Goal: Task Accomplishment & Management: Complete application form

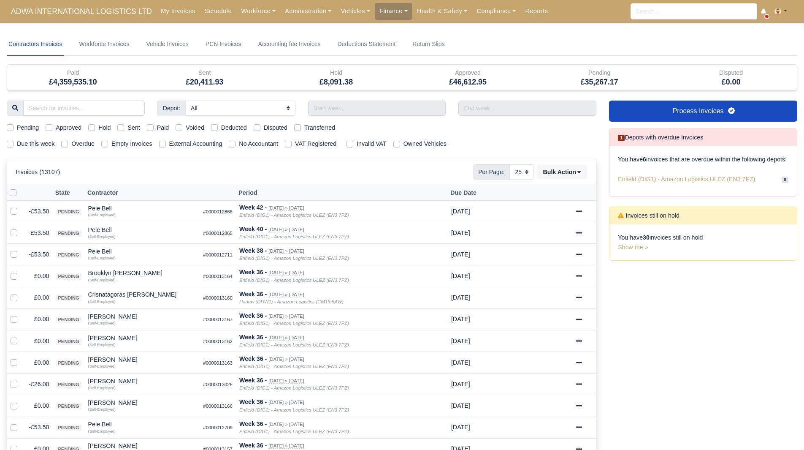
select select "25"
click at [100, 127] on label "Hold" at bounding box center [104, 128] width 12 height 10
click at [95, 127] on input "Hold" at bounding box center [91, 126] width 7 height 7
checkbox input "true"
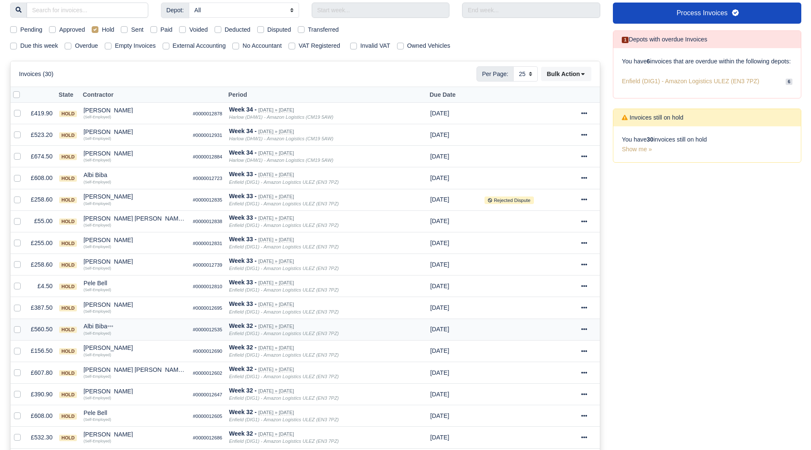
scroll to position [108, 0]
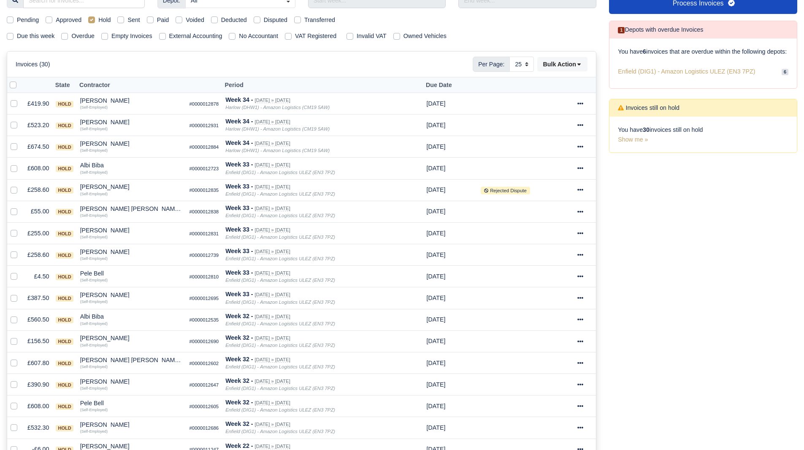
click at [692, 323] on div "Process Invoices 1 Depots with overdue Invoices You have 6 invoices that are ov…" at bounding box center [703, 329] width 201 height 672
click at [100, 424] on div "[PERSON_NAME]" at bounding box center [131, 424] width 103 height 6
click at [147, 395] on button "Other Invoices" at bounding box center [157, 398] width 102 height 13
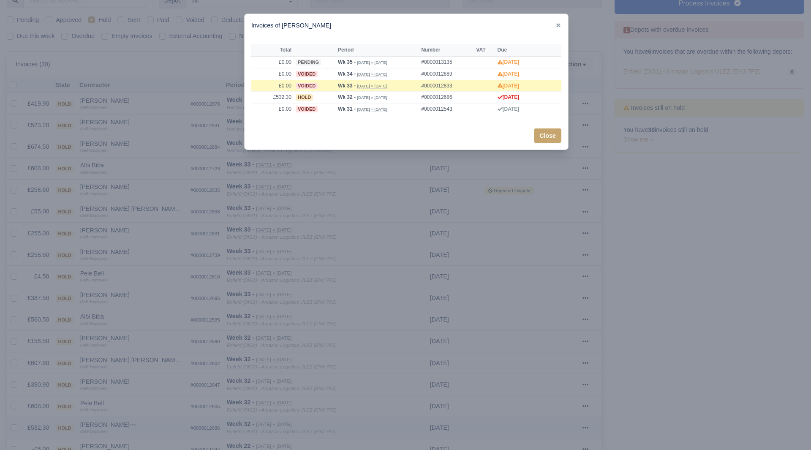
click at [147, 395] on div at bounding box center [405, 225] width 811 height 450
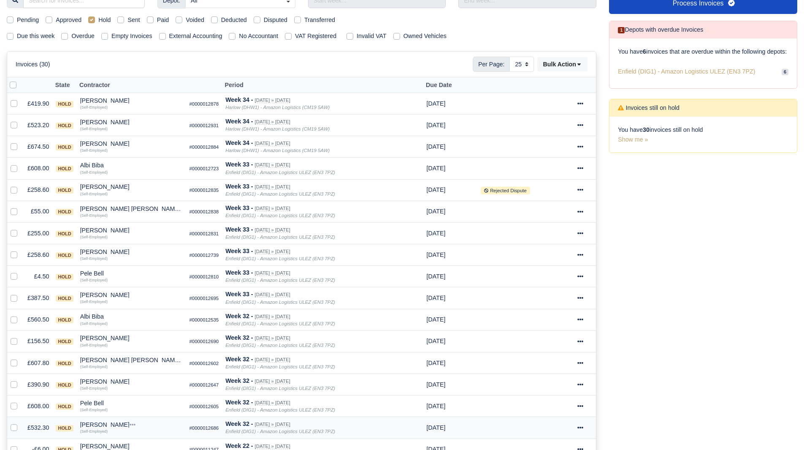
click at [99, 425] on div "[PERSON_NAME]" at bounding box center [131, 424] width 103 height 6
click at [137, 420] on div "Quick Actions Other Invoices Wallet" at bounding box center [157, 399] width 103 height 43
click at [106, 424] on div "[PERSON_NAME]" at bounding box center [131, 424] width 103 height 6
click at [138, 411] on button "Wallet" at bounding box center [157, 410] width 102 height 13
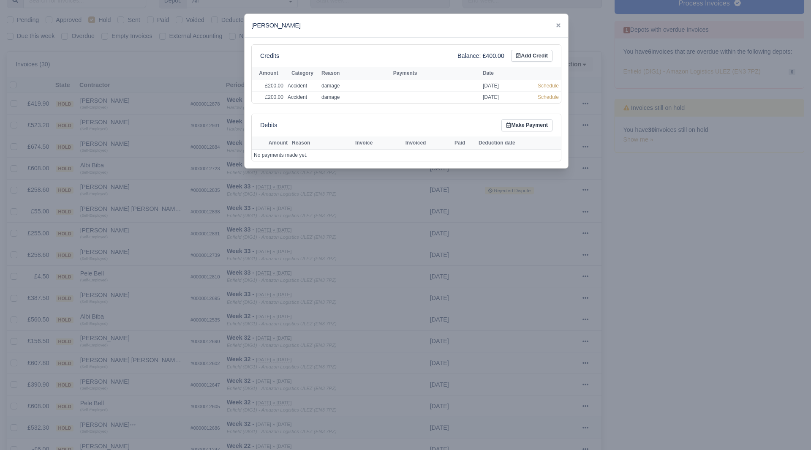
click at [138, 411] on div at bounding box center [405, 225] width 811 height 450
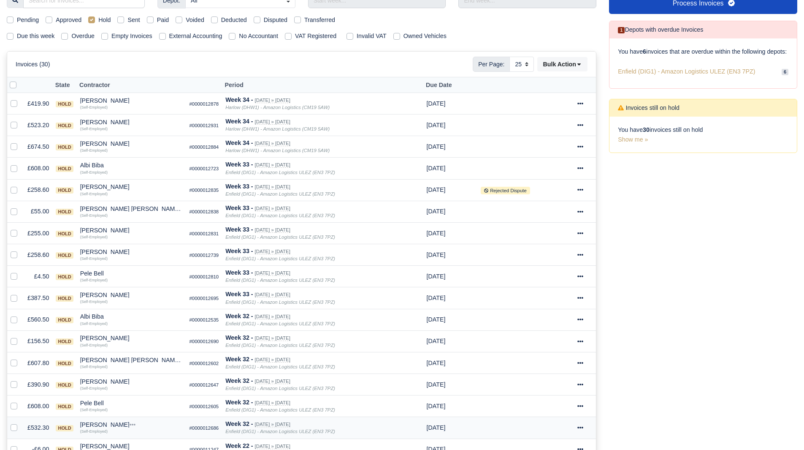
click at [94, 425] on div "[PERSON_NAME]" at bounding box center [131, 424] width 103 height 6
click at [130, 416] on button "Wallet" at bounding box center [157, 410] width 102 height 13
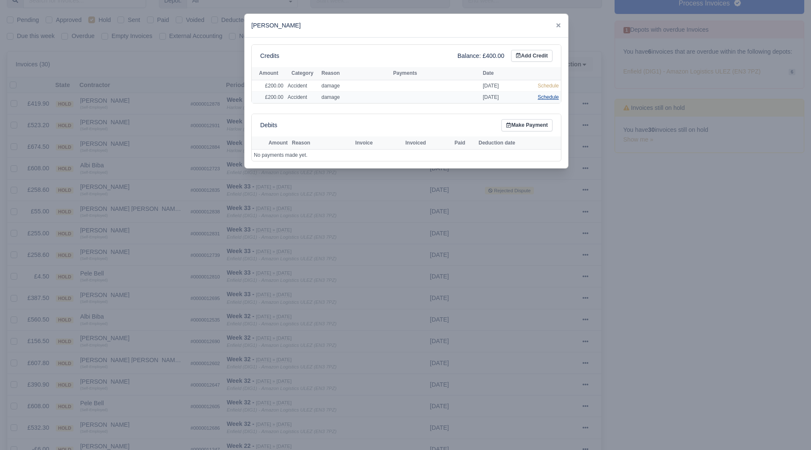
click at [542, 94] on link "Schedule" at bounding box center [547, 97] width 21 height 6
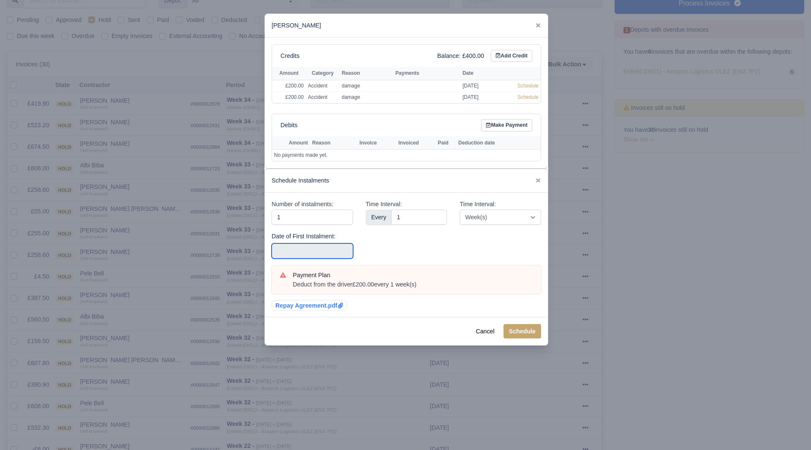
click at [346, 253] on input "text" at bounding box center [311, 250] width 81 height 15
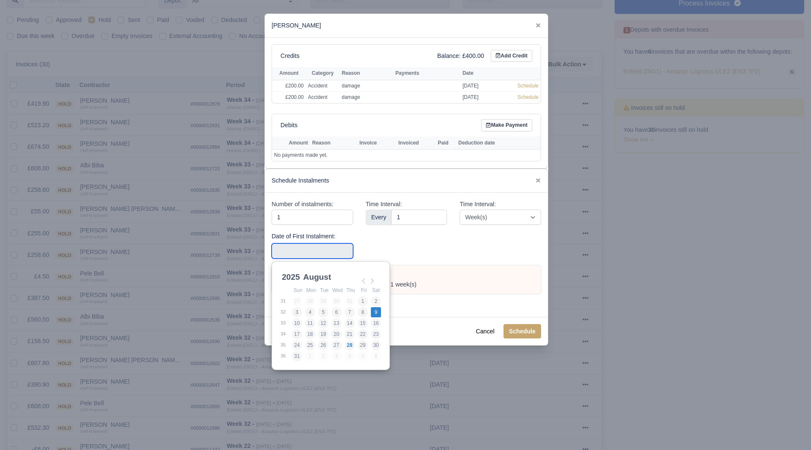
type input "[DATE]"
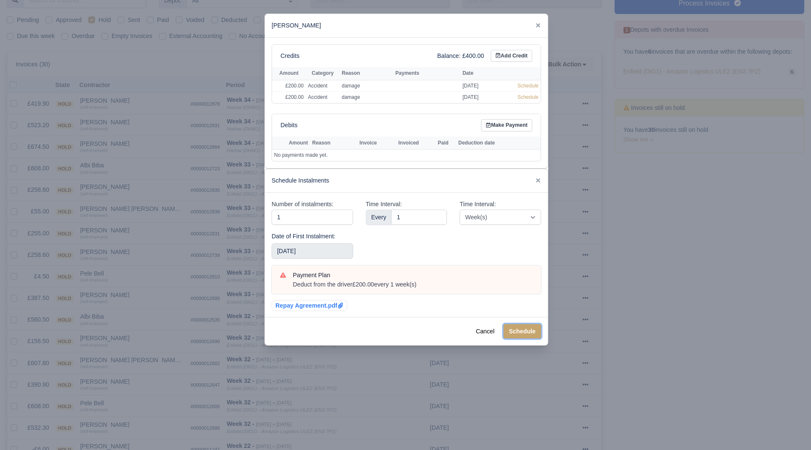
click at [512, 332] on button "Schedule" at bounding box center [522, 331] width 38 height 14
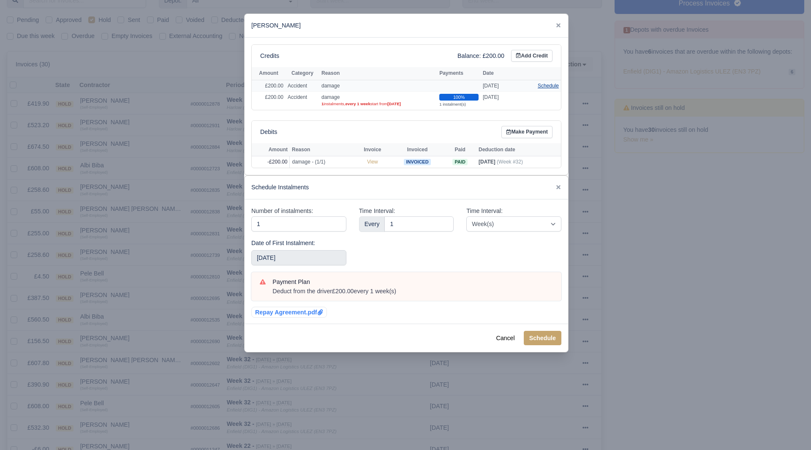
click at [549, 85] on link "Schedule" at bounding box center [547, 86] width 21 height 6
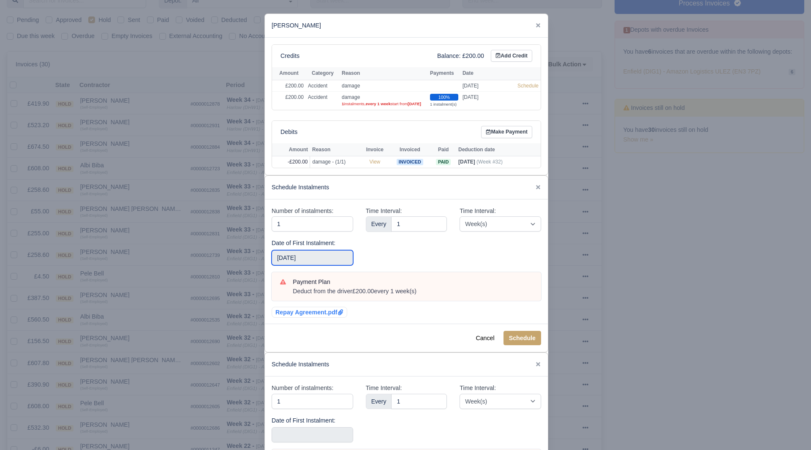
click at [320, 265] on input "[DATE]" at bounding box center [311, 257] width 81 height 15
click at [519, 344] on button "Schedule" at bounding box center [522, 338] width 38 height 14
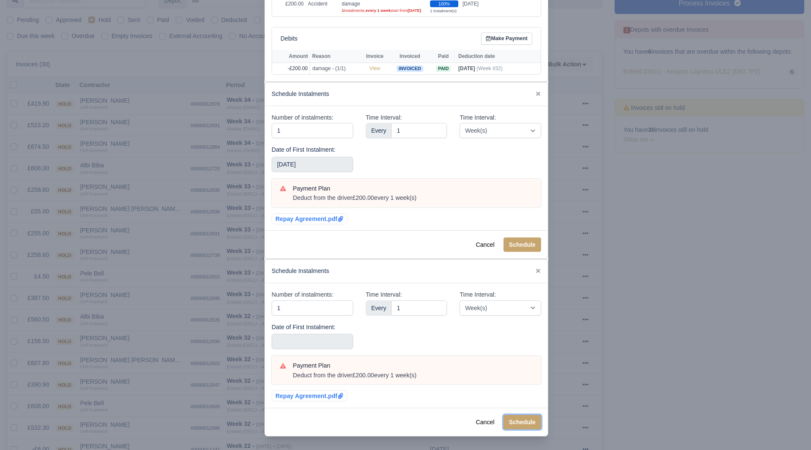
click at [510, 419] on button "Schedule" at bounding box center [522, 422] width 38 height 14
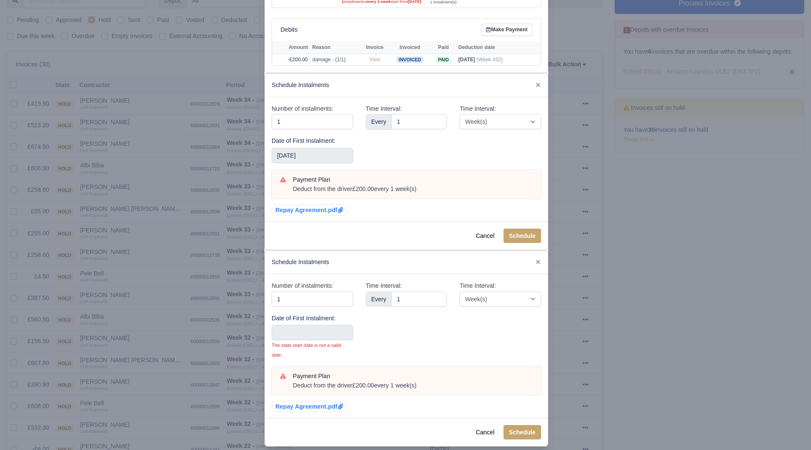
scroll to position [107, 0]
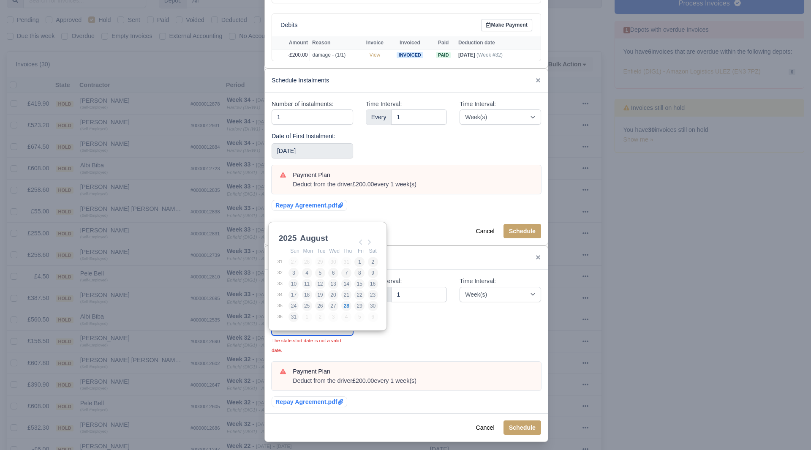
click at [328, 330] on body "ADWA INTERNATIONAL LOGISTICS LTD My Invoices Schedule Workforce Manpower Expiri…" at bounding box center [405, 117] width 811 height 450
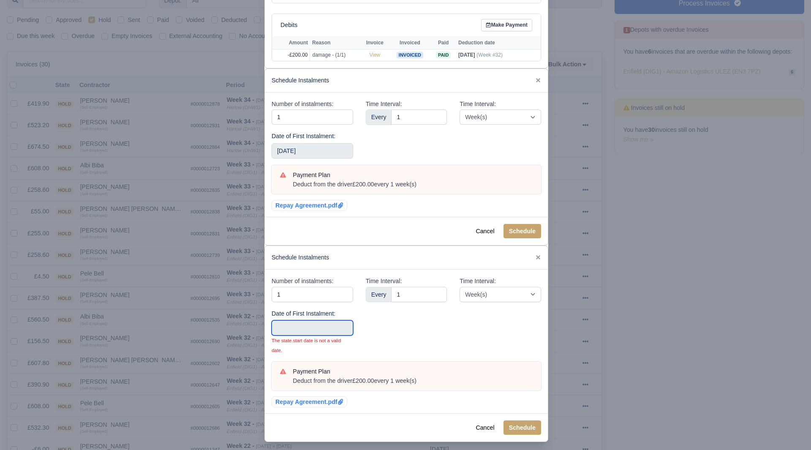
click at [327, 335] on input "Use the arrow keys to pick a date" at bounding box center [311, 327] width 81 height 15
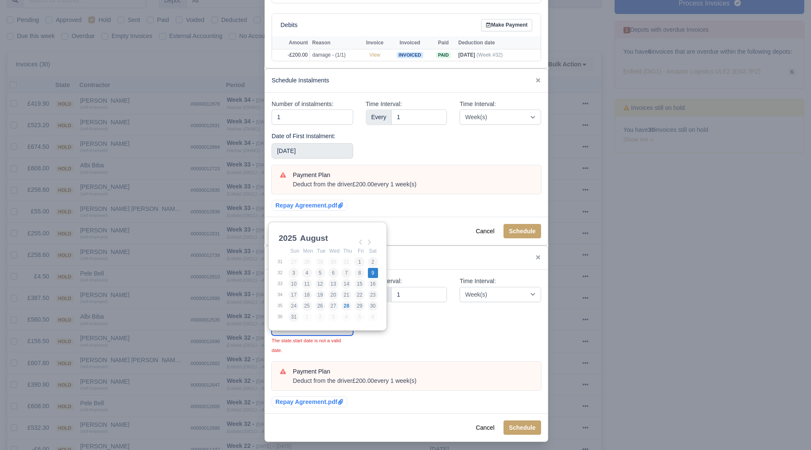
type input "[DATE]"
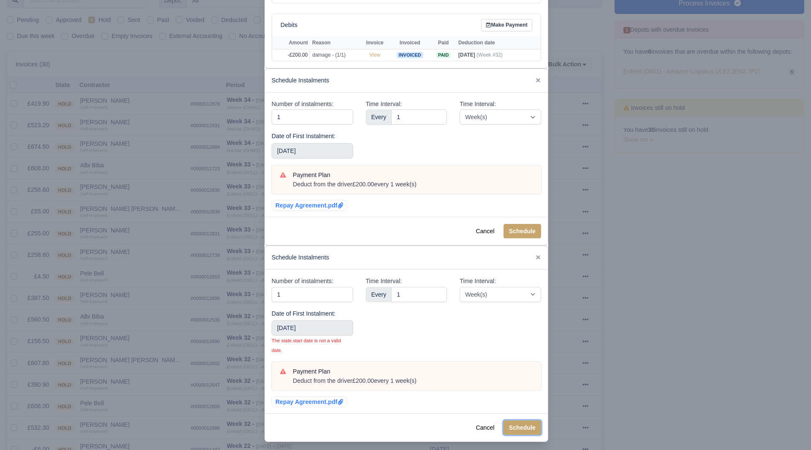
click at [520, 423] on button "Schedule" at bounding box center [522, 427] width 38 height 14
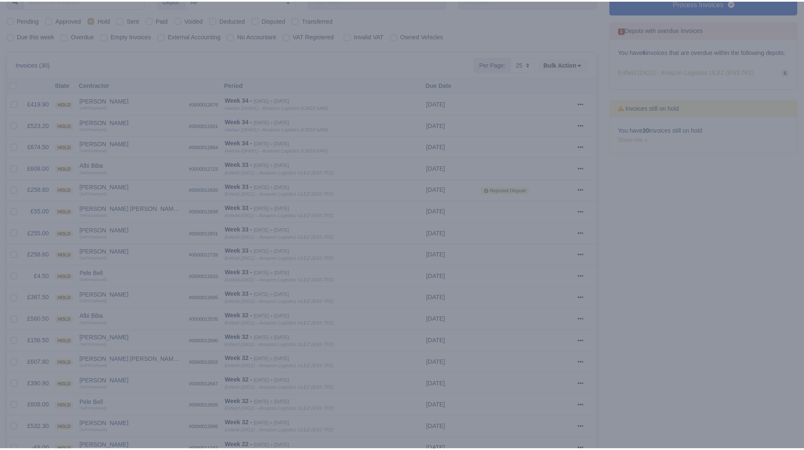
scroll to position [0, 0]
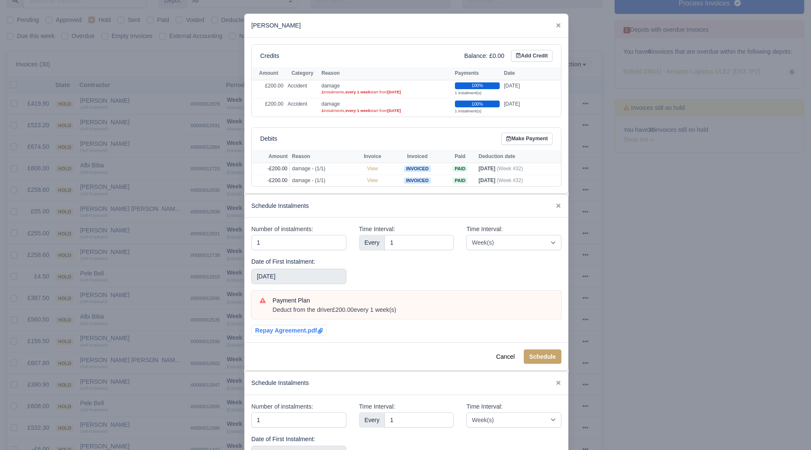
click at [591, 380] on div at bounding box center [405, 225] width 811 height 450
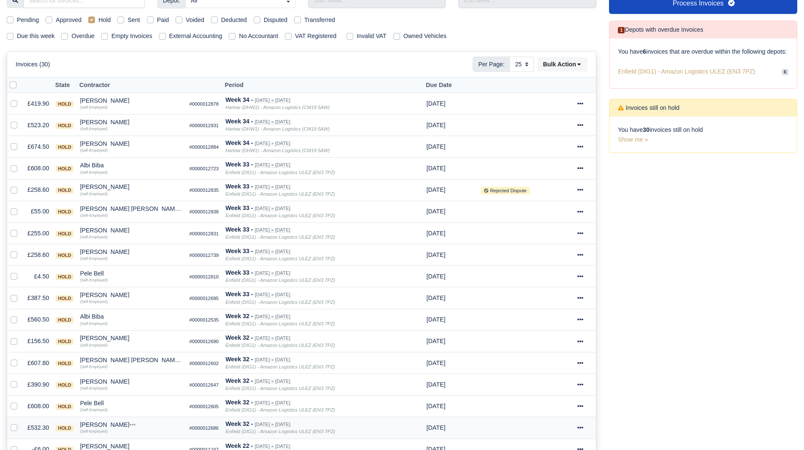
click at [41, 427] on td "£532.30" at bounding box center [38, 428] width 28 height 22
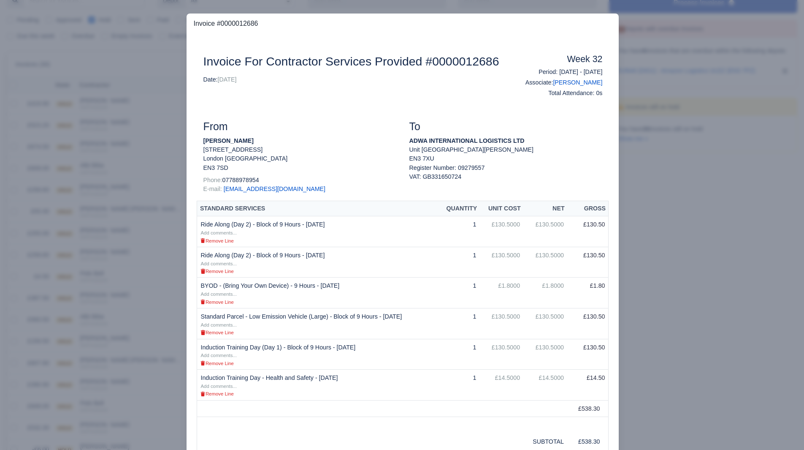
scroll to position [232, 0]
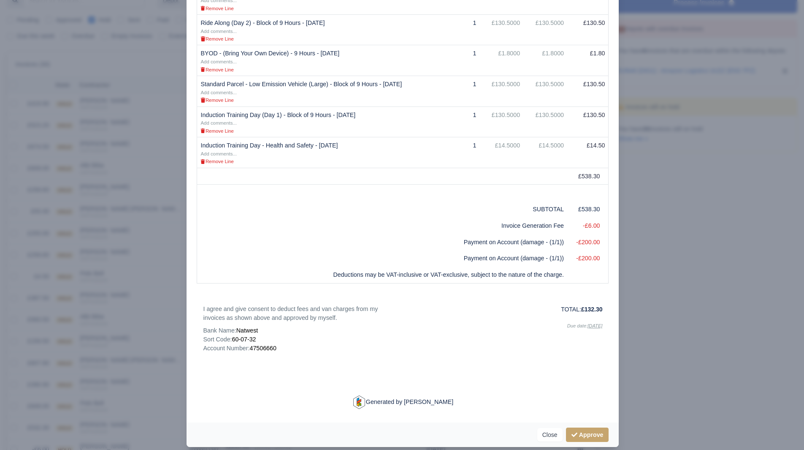
click at [161, 300] on div at bounding box center [402, 225] width 804 height 450
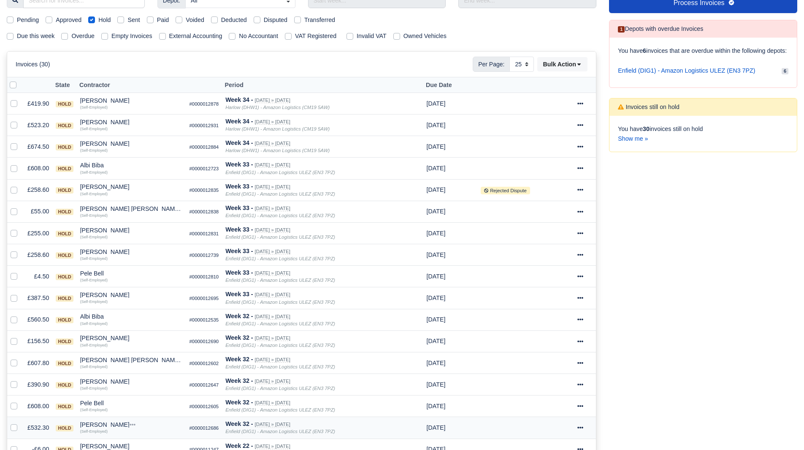
scroll to position [108, 0]
click at [93, 401] on div "Pele Bell" at bounding box center [131, 403] width 103 height 6
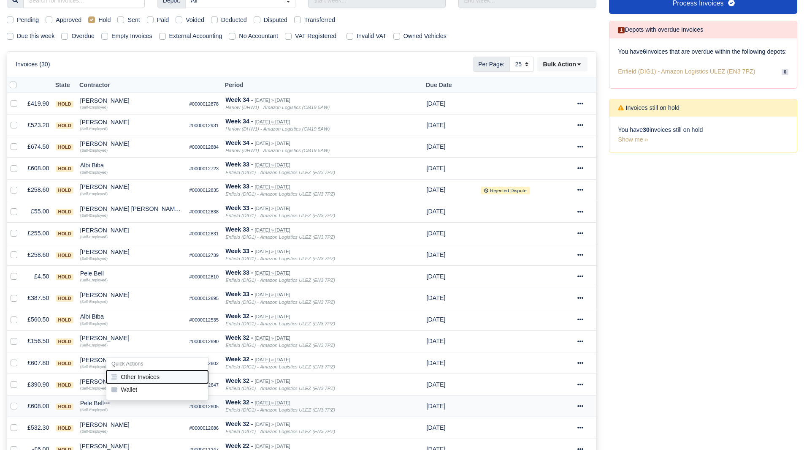
click at [135, 379] on button "Other Invoices" at bounding box center [157, 376] width 102 height 13
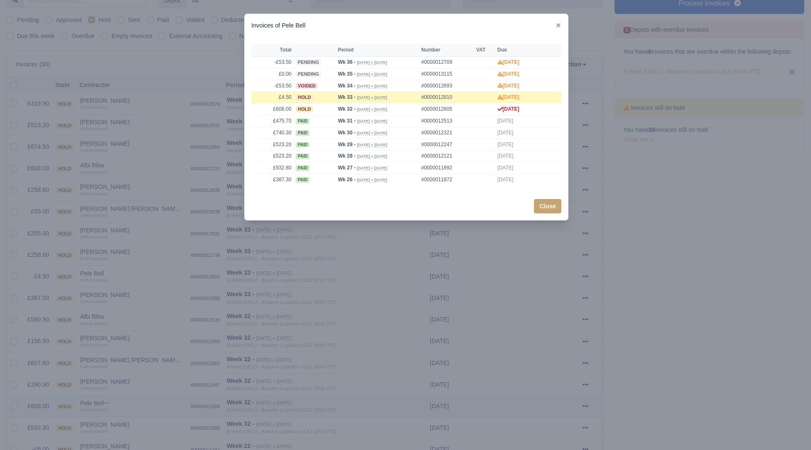
click at [135, 379] on div at bounding box center [405, 225] width 811 height 450
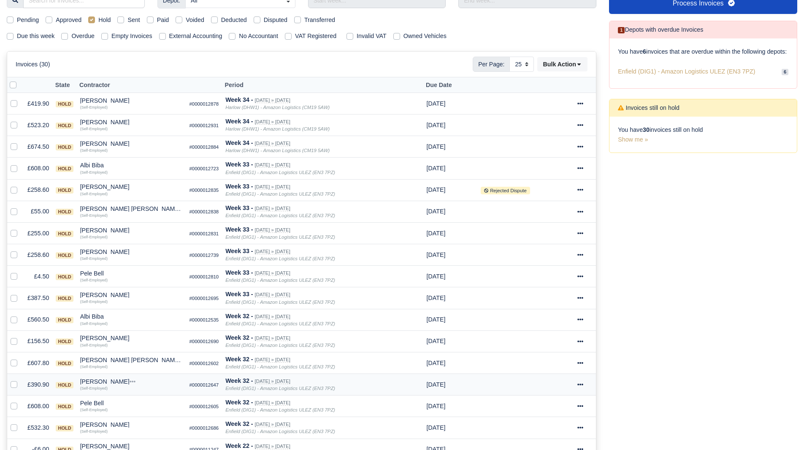
click at [90, 380] on div "[PERSON_NAME]" at bounding box center [131, 381] width 103 height 6
click at [128, 404] on button "Other Invoices" at bounding box center [157, 405] width 102 height 13
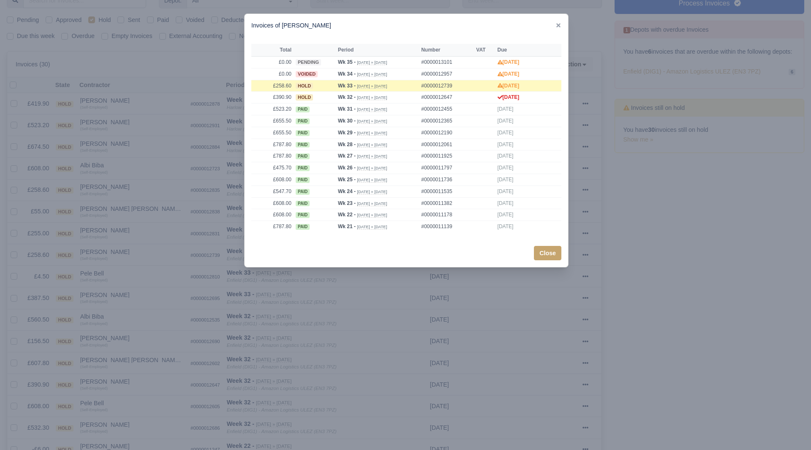
click at [128, 404] on div at bounding box center [405, 225] width 811 height 450
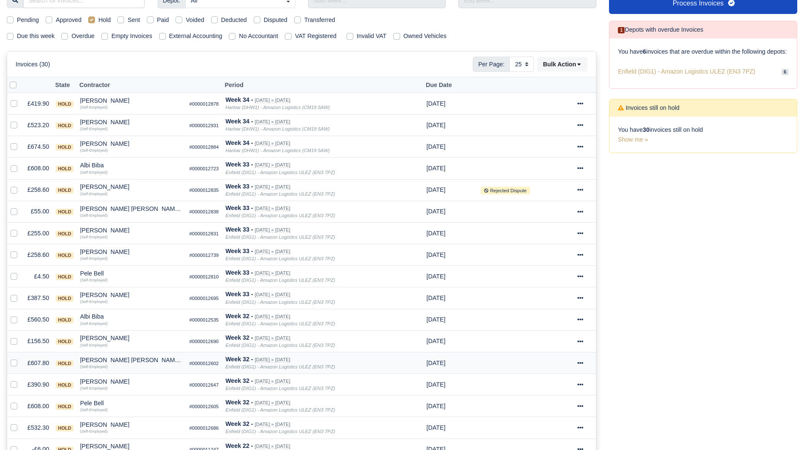
click at [104, 360] on div "[PERSON_NAME] [PERSON_NAME]" at bounding box center [131, 360] width 103 height 6
click at [133, 380] on button "Other Invoices" at bounding box center [157, 383] width 102 height 13
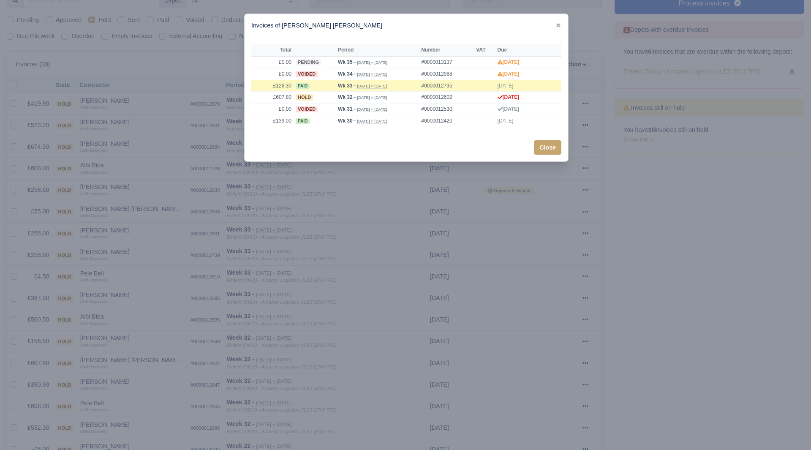
click at [129, 375] on div at bounding box center [405, 225] width 811 height 450
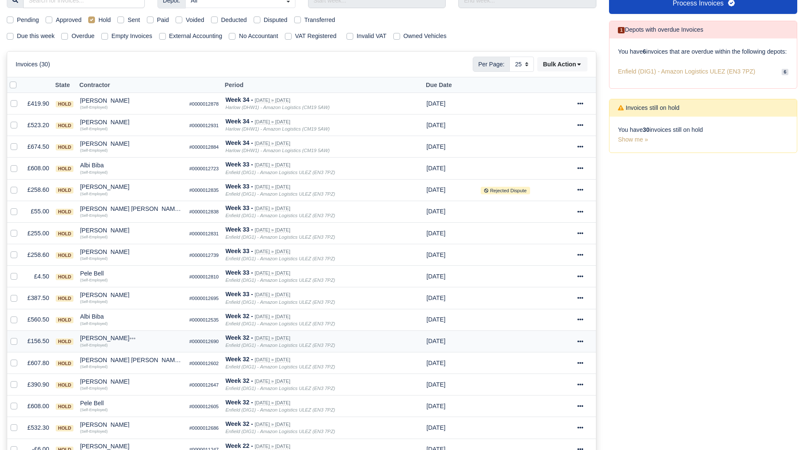
click at [102, 336] on div "[PERSON_NAME]" at bounding box center [131, 338] width 103 height 6
click at [131, 358] on button "Other Invoices" at bounding box center [157, 361] width 102 height 13
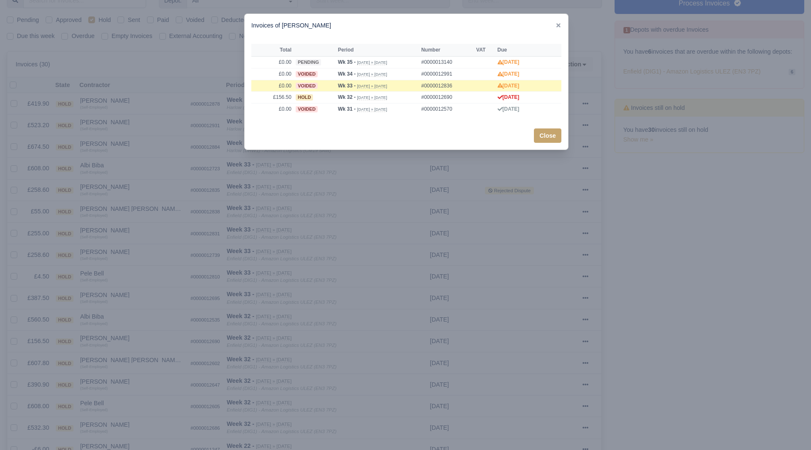
click at [129, 355] on div at bounding box center [405, 225] width 811 height 450
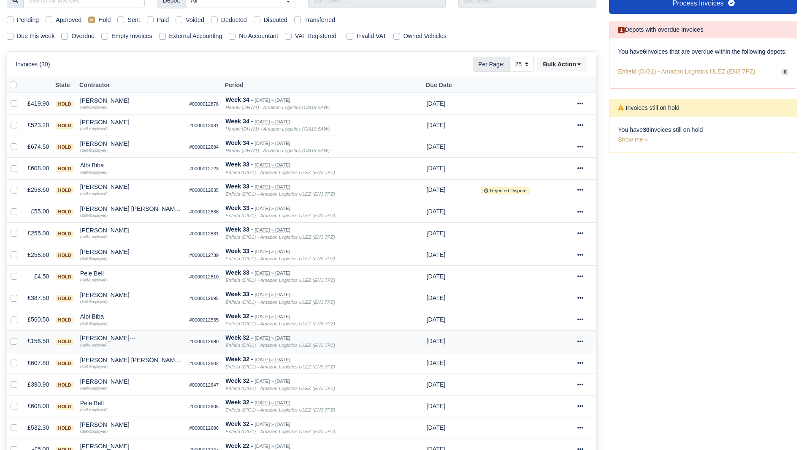
click at [109, 342] on div "(Self-Employed)" at bounding box center [131, 344] width 103 height 6
click at [111, 337] on div "[PERSON_NAME]" at bounding box center [131, 338] width 103 height 6
click at [127, 375] on button "Wallet" at bounding box center [157, 375] width 102 height 13
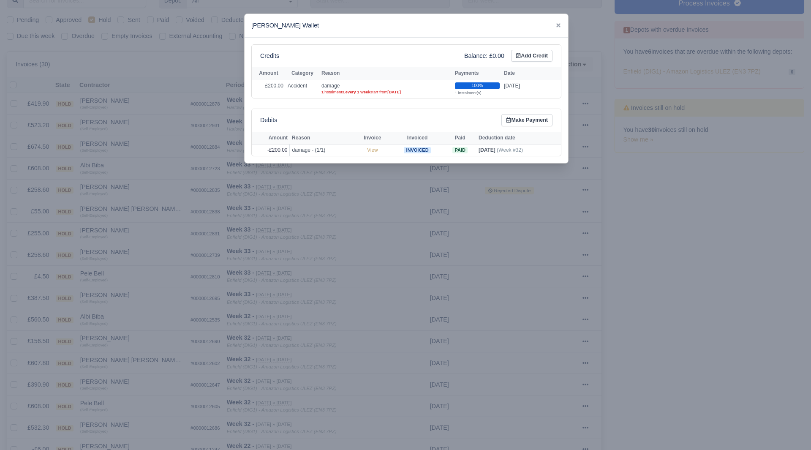
click at [125, 361] on div at bounding box center [405, 225] width 811 height 450
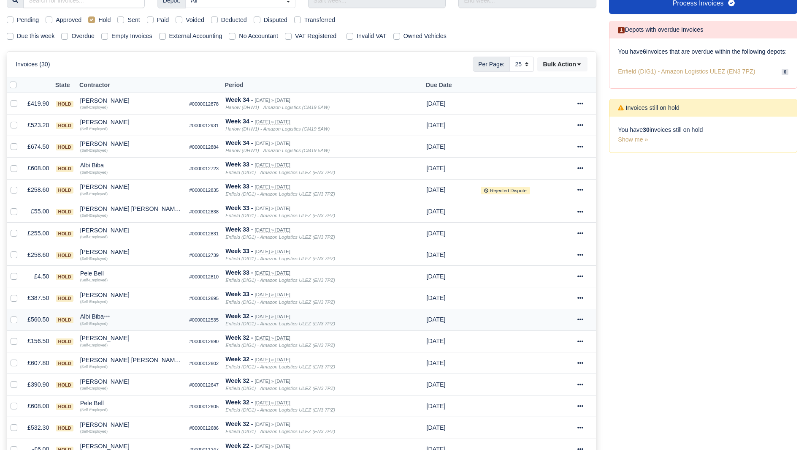
click at [96, 322] on small "(Self-Employed)" at bounding box center [93, 323] width 27 height 4
click at [96, 319] on div "Albi Biba" at bounding box center [131, 316] width 103 height 6
click at [137, 340] on button "Other Invoices" at bounding box center [157, 340] width 102 height 13
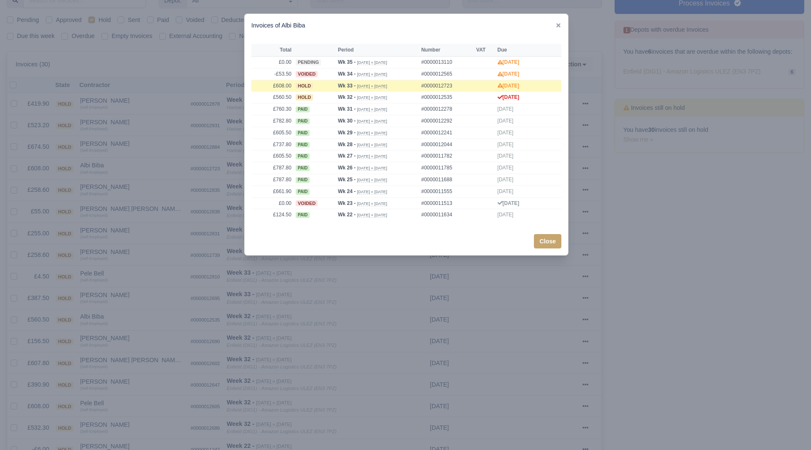
click at [126, 329] on div at bounding box center [405, 225] width 811 height 450
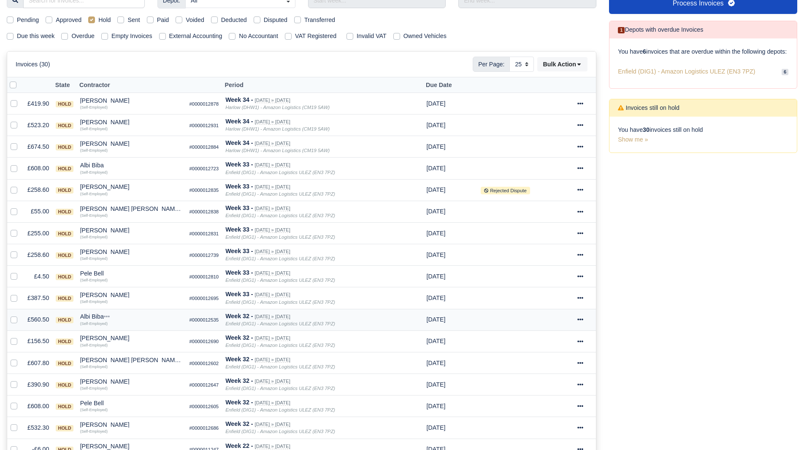
click at [99, 318] on div "Albi Biba" at bounding box center [131, 316] width 103 height 6
click at [135, 353] on button "Wallet" at bounding box center [157, 353] width 102 height 13
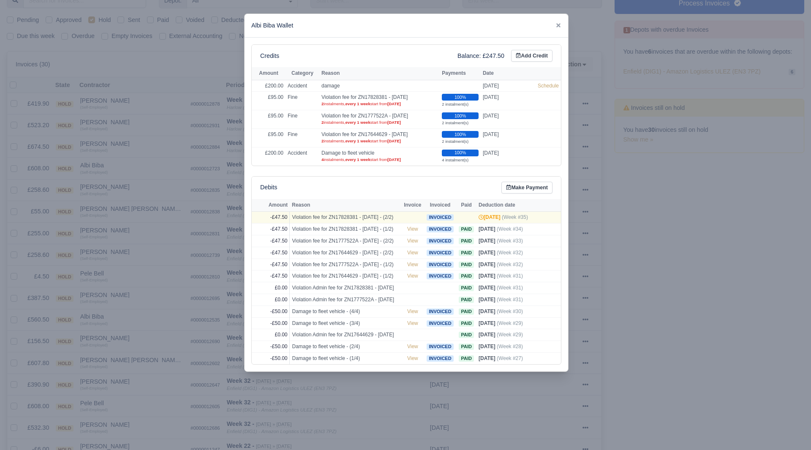
click at [135, 353] on div at bounding box center [405, 225] width 811 height 450
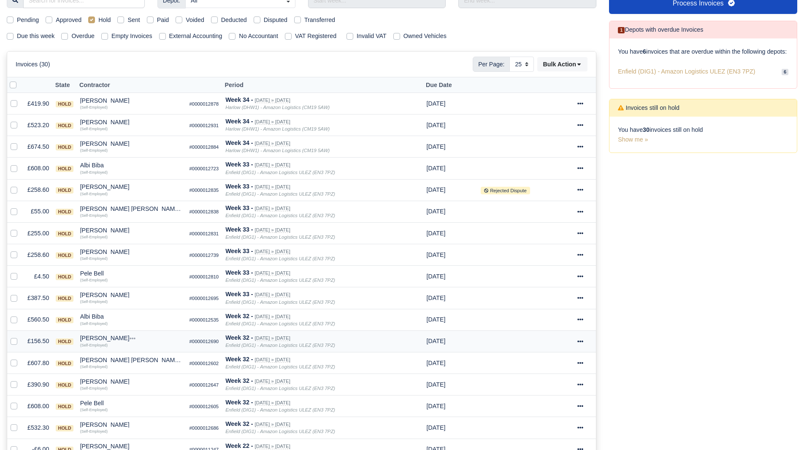
click at [108, 337] on div "[PERSON_NAME]" at bounding box center [131, 338] width 103 height 6
click at [92, 317] on div "Albi Biba" at bounding box center [131, 316] width 103 height 6
click at [137, 336] on button "Other Invoices" at bounding box center [157, 340] width 102 height 13
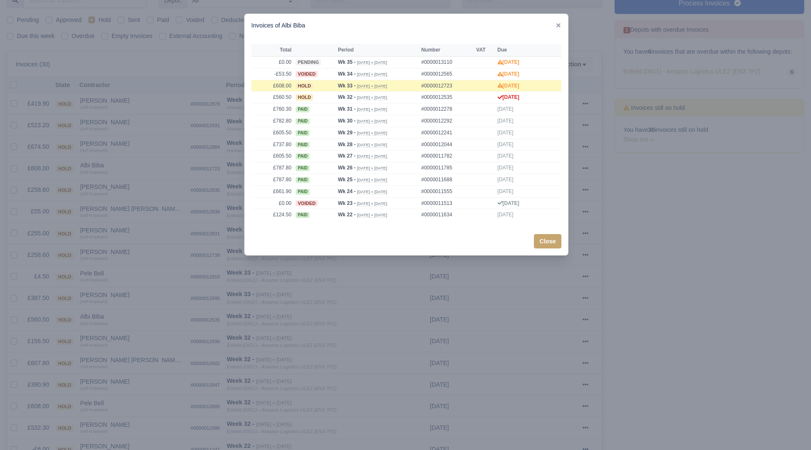
click at [122, 326] on div at bounding box center [405, 225] width 811 height 450
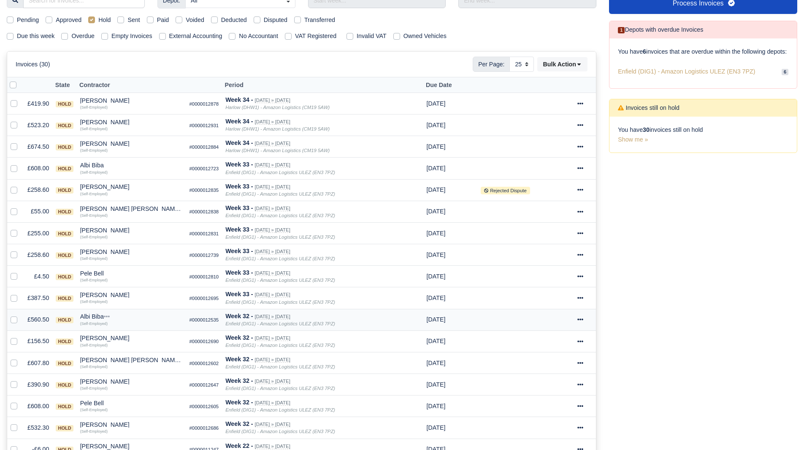
click at [103, 315] on div "Albi Biba" at bounding box center [131, 316] width 103 height 6
click at [140, 360] on button "Wallet" at bounding box center [157, 353] width 102 height 13
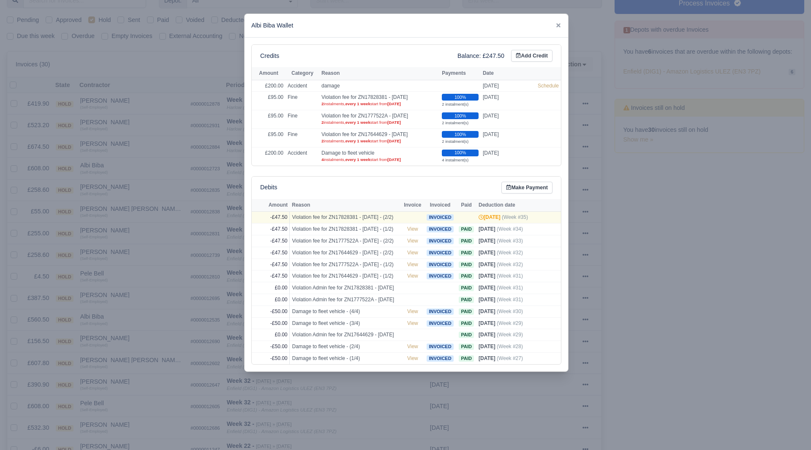
click at [151, 321] on div at bounding box center [405, 225] width 811 height 450
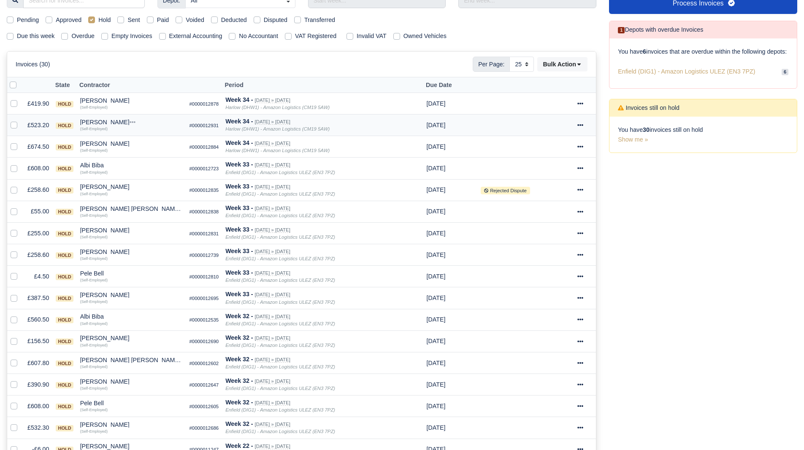
click at [127, 123] on div "[PERSON_NAME]" at bounding box center [131, 122] width 103 height 6
click at [149, 144] on button "Other Invoices" at bounding box center [157, 146] width 102 height 13
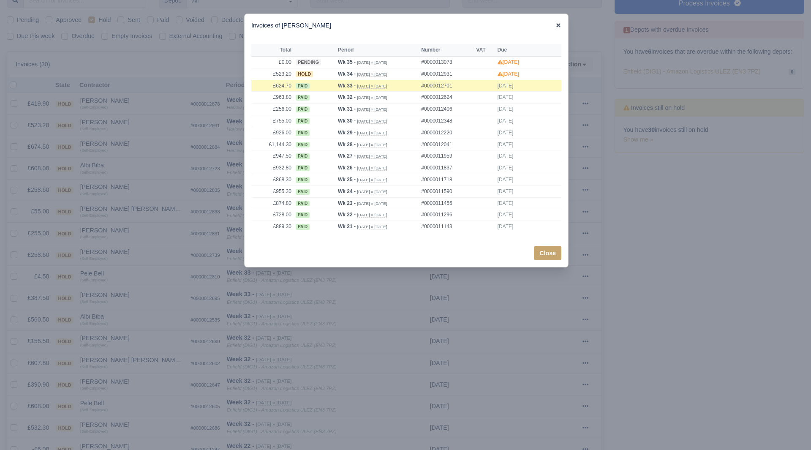
click at [560, 24] on icon at bounding box center [558, 25] width 4 height 4
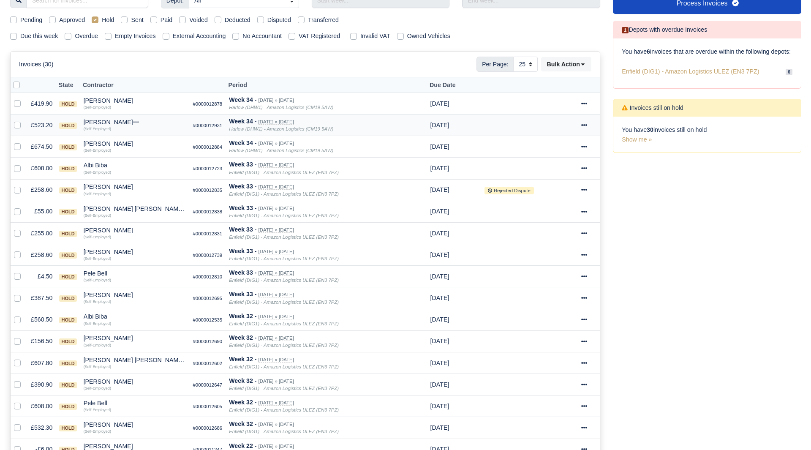
scroll to position [0, 0]
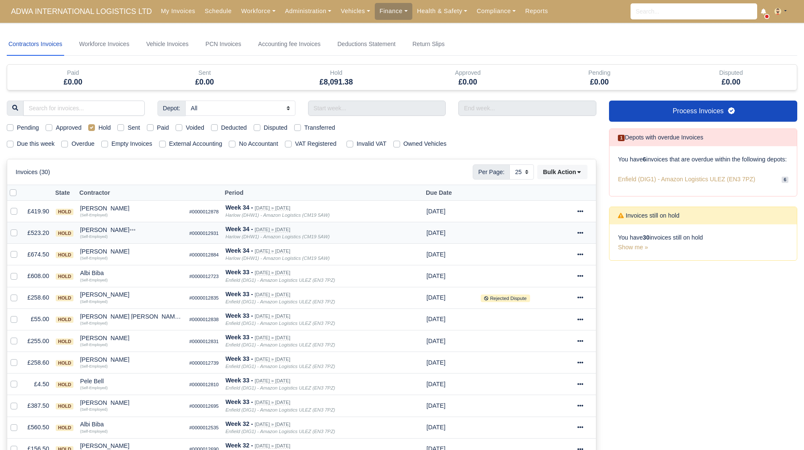
click at [119, 233] on div "[PERSON_NAME]" at bounding box center [131, 230] width 103 height 6
click at [138, 249] on button "Other Invoices" at bounding box center [157, 253] width 102 height 13
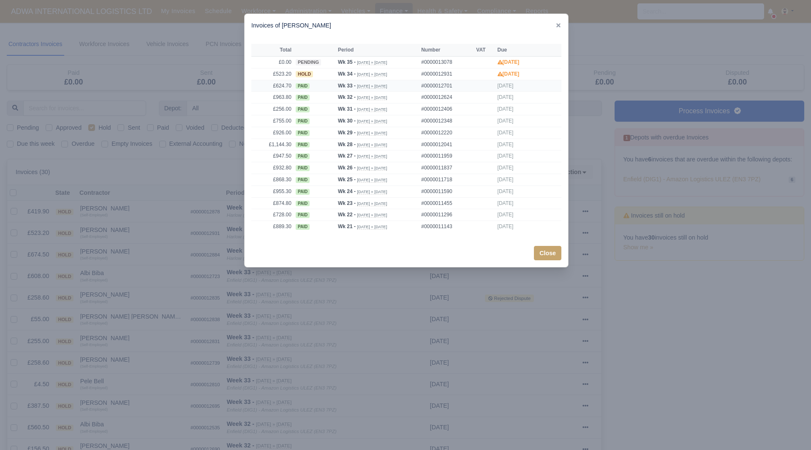
click at [309, 87] on span "paid" at bounding box center [303, 86] width 14 height 6
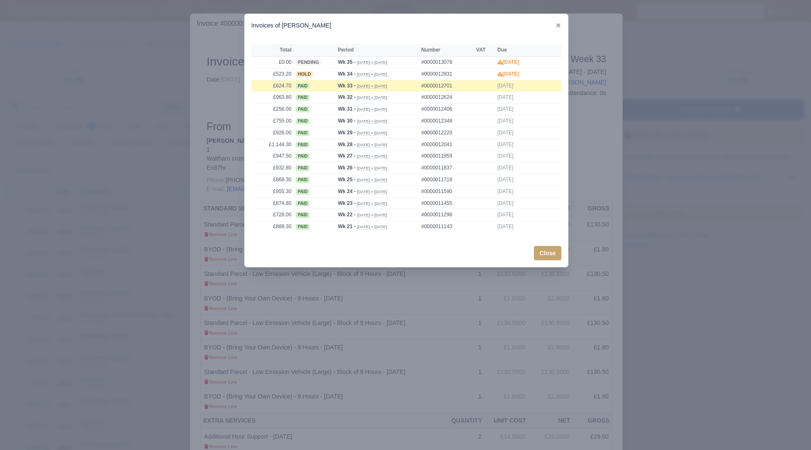
click at [415, 298] on div at bounding box center [405, 225] width 811 height 450
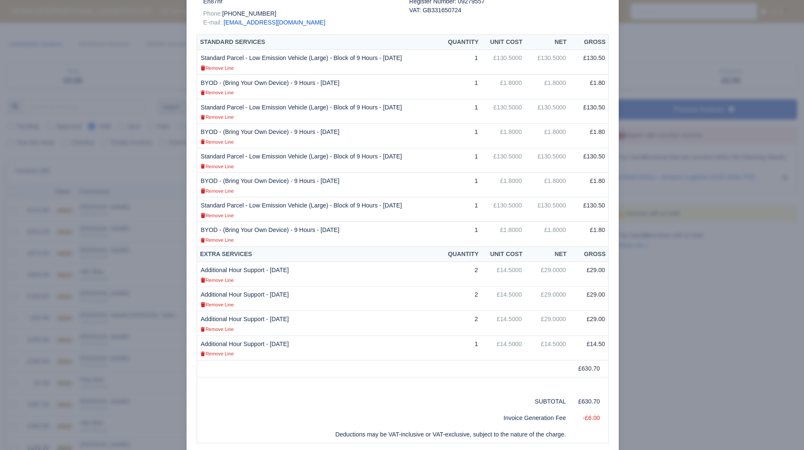
scroll to position [167, 0]
click at [646, 279] on div at bounding box center [402, 225] width 804 height 450
